Goal: Navigation & Orientation: Find specific page/section

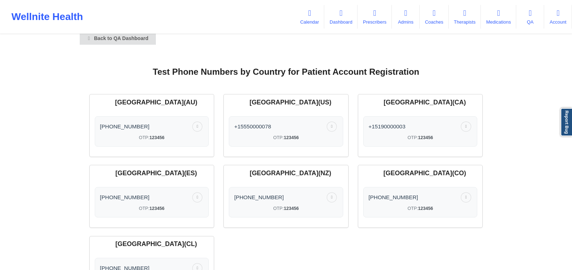
scroll to position [5, 0]
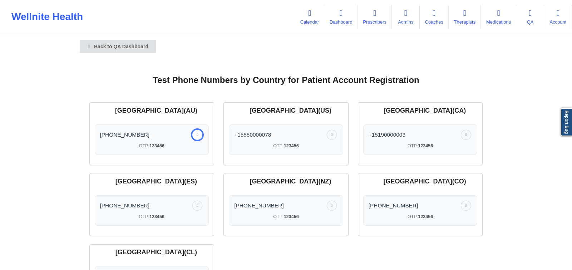
click at [197, 136] on icon at bounding box center [198, 134] width 4 height 3
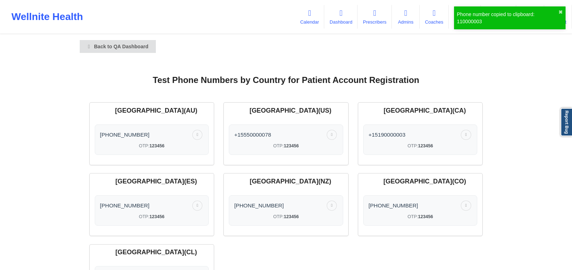
click at [240, 67] on h2 "Test Phone Numbers by Country for Patient Account Registration" at bounding box center [286, 67] width 393 height 37
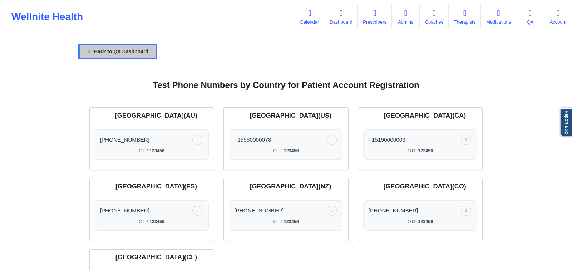
click at [126, 53] on link "Back to QA Dashboard" at bounding box center [118, 51] width 76 height 13
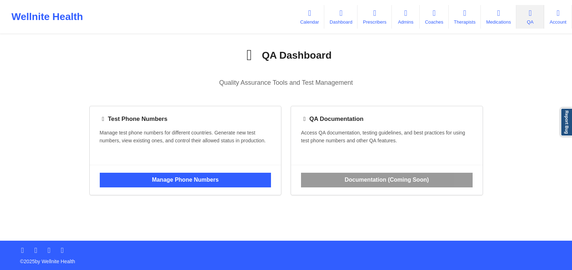
click at [63, 18] on div "Wellnite Health" at bounding box center [47, 17] width 94 height 29
click at [56, 15] on div "Wellnite Health" at bounding box center [47, 17] width 94 height 29
click at [341, 19] on link "Dashboard" at bounding box center [341, 17] width 33 height 24
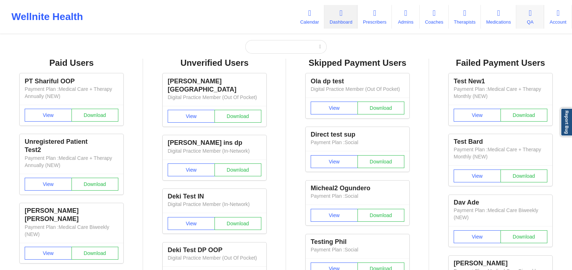
click at [523, 22] on link "QA" at bounding box center [531, 17] width 28 height 24
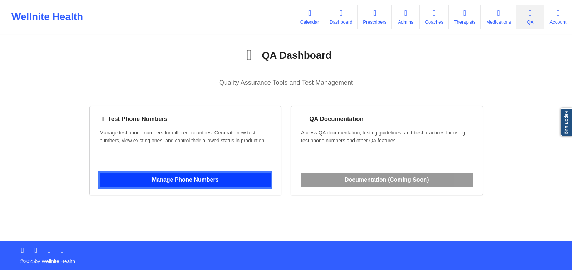
click at [232, 187] on link "Manage Phone Numbers" at bounding box center [186, 180] width 172 height 15
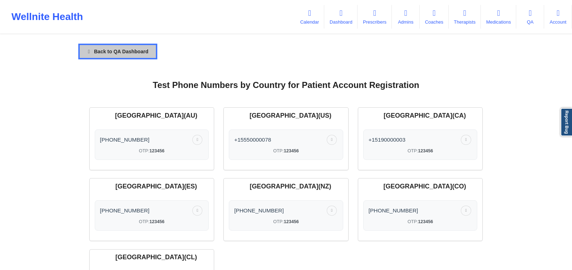
click at [126, 47] on link "Back to QA Dashboard" at bounding box center [118, 51] width 76 height 13
